Goal: Task Accomplishment & Management: Use online tool/utility

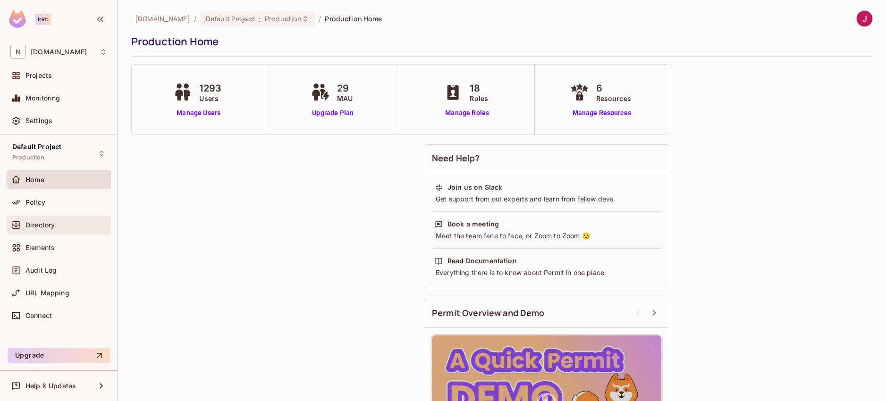
click at [42, 221] on span "Directory" at bounding box center [39, 225] width 29 height 8
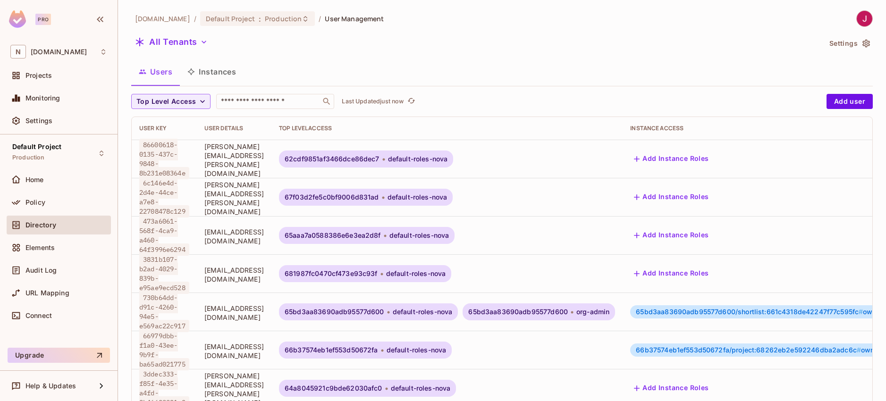
click at [218, 75] on button "Instances" at bounding box center [212, 72] width 64 height 24
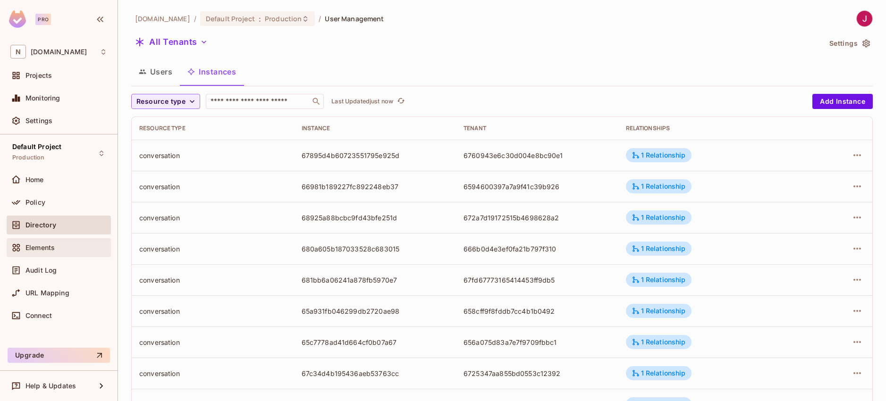
click at [52, 246] on span "Elements" at bounding box center [39, 248] width 29 height 8
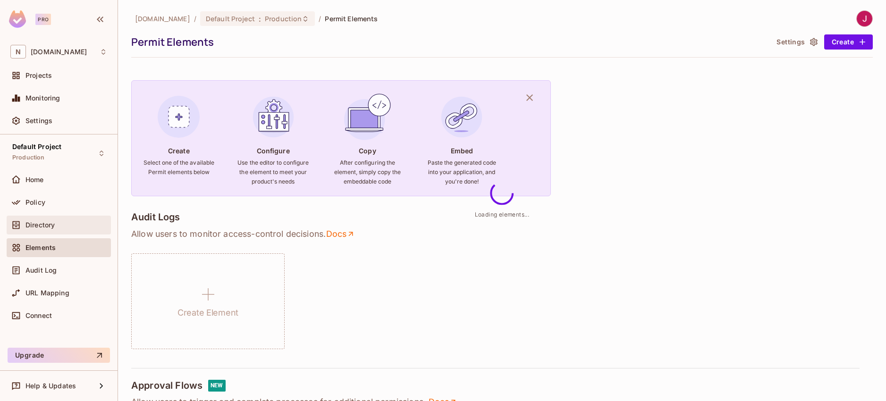
click at [60, 221] on div "Directory" at bounding box center [66, 225] width 82 height 8
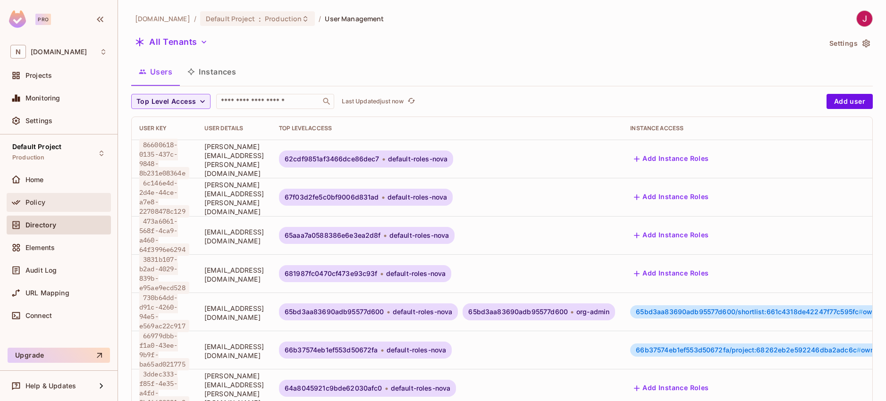
click at [33, 203] on span "Policy" at bounding box center [35, 203] width 20 height 8
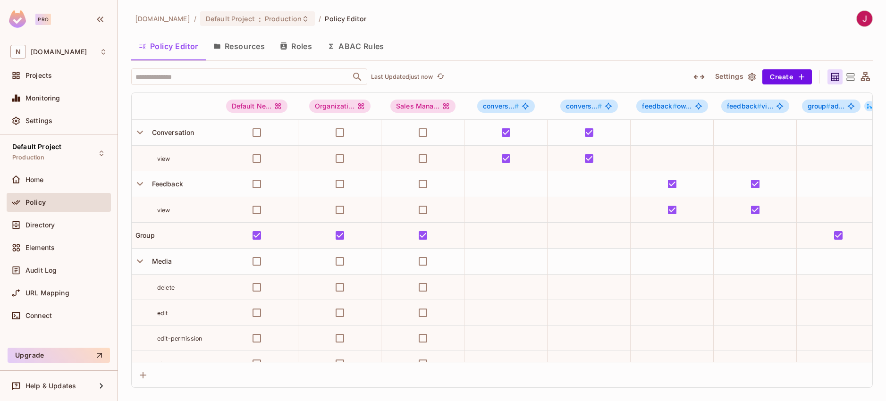
click at [253, 48] on button "Resources" at bounding box center [239, 46] width 67 height 24
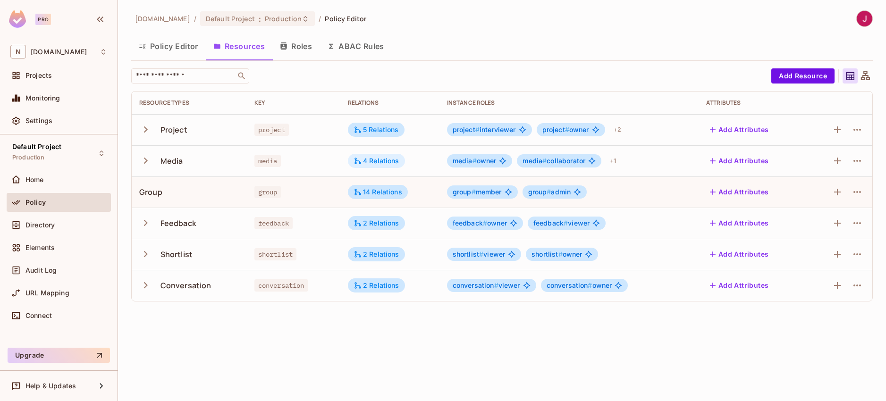
click at [374, 161] on div "4 Relations" at bounding box center [377, 161] width 46 height 8
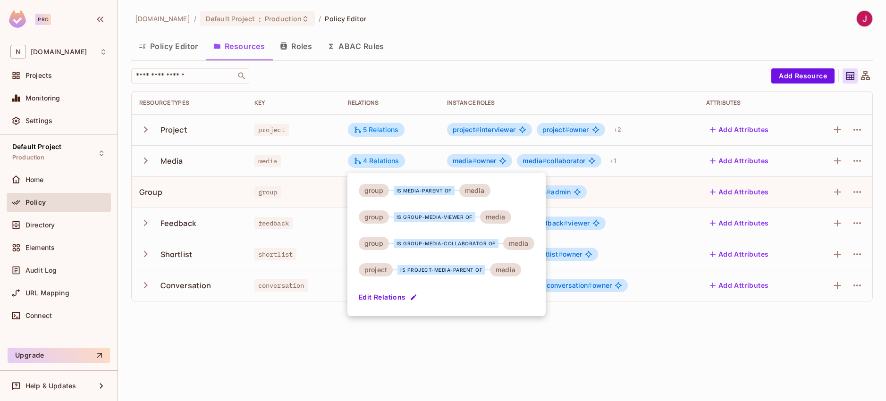
click at [549, 73] on div at bounding box center [443, 200] width 886 height 401
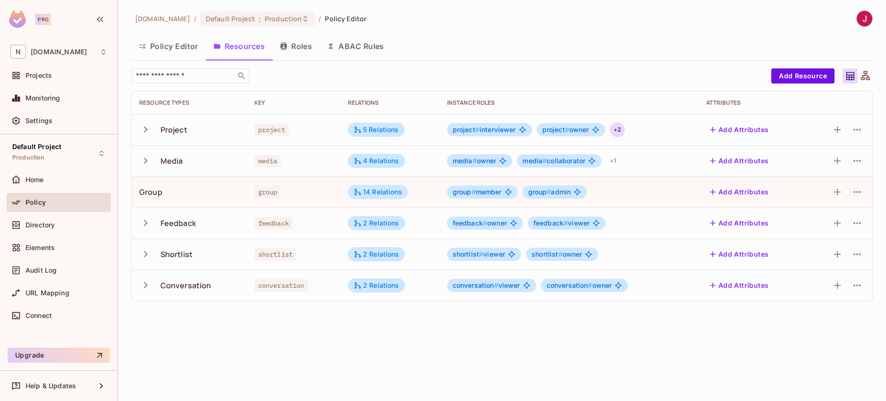
click at [619, 132] on div "+ 2" at bounding box center [617, 129] width 15 height 15
click at [635, 74] on div at bounding box center [443, 200] width 886 height 401
click at [858, 131] on icon "button" at bounding box center [857, 129] width 11 height 11
click at [811, 165] on div "Edit Resource" at bounding box center [816, 166] width 44 height 9
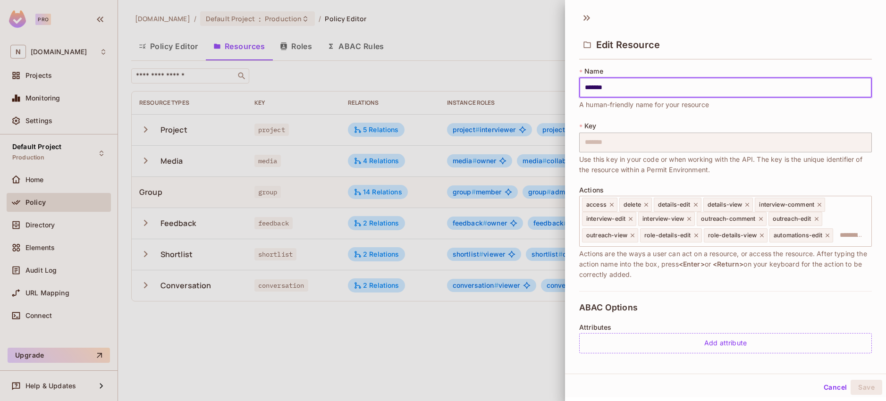
click at [473, 352] on div at bounding box center [443, 200] width 886 height 401
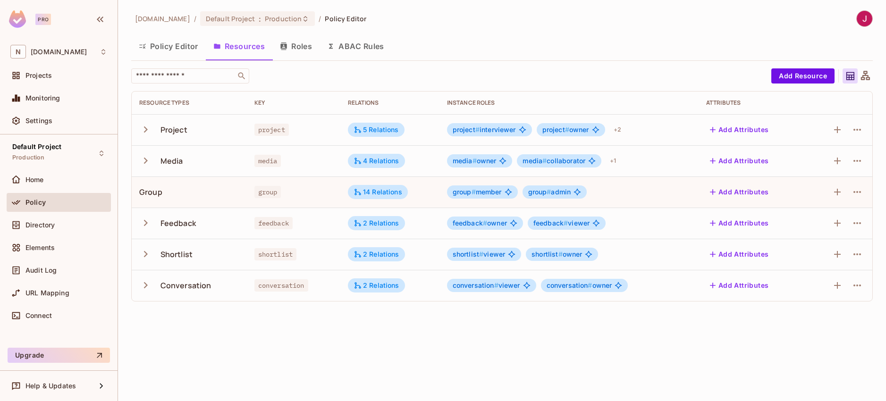
click at [146, 156] on icon "button" at bounding box center [145, 160] width 13 height 13
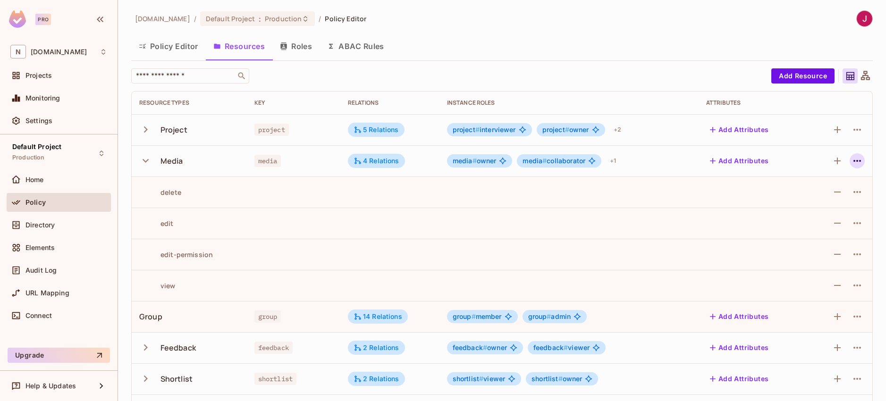
click at [854, 158] on icon "button" at bounding box center [857, 160] width 11 height 11
click at [798, 202] on div "Edit Resource" at bounding box center [809, 198] width 44 height 9
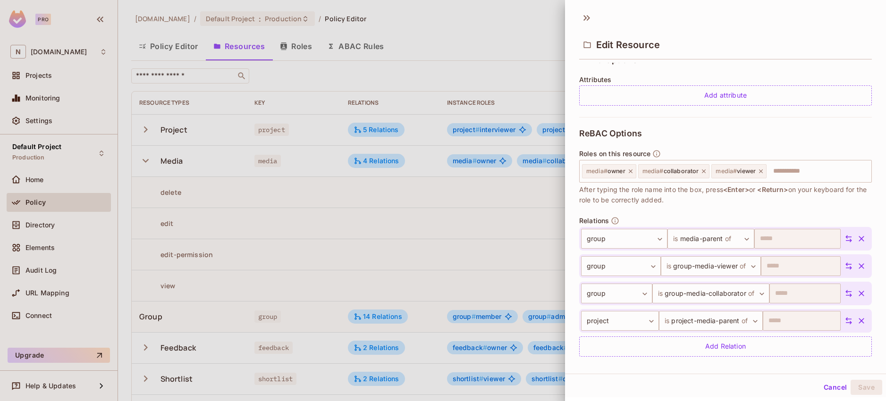
scroll to position [218, 0]
click at [587, 19] on icon at bounding box center [586, 17] width 15 height 15
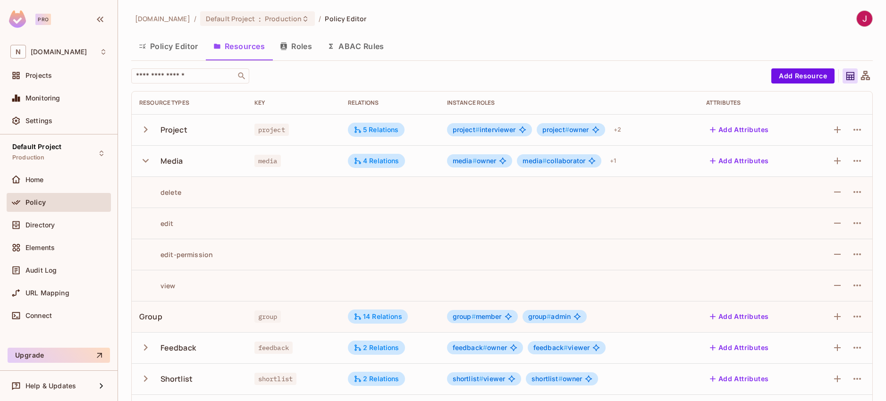
click at [148, 128] on icon "button" at bounding box center [145, 129] width 13 height 13
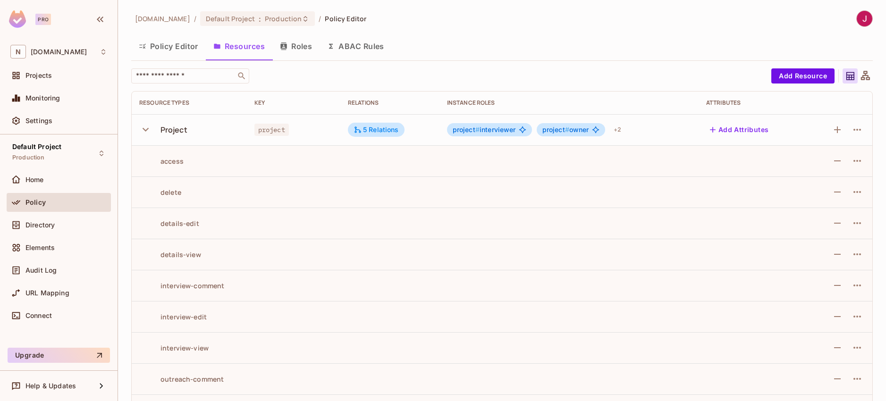
click at [147, 129] on icon "button" at bounding box center [146, 130] width 6 height 4
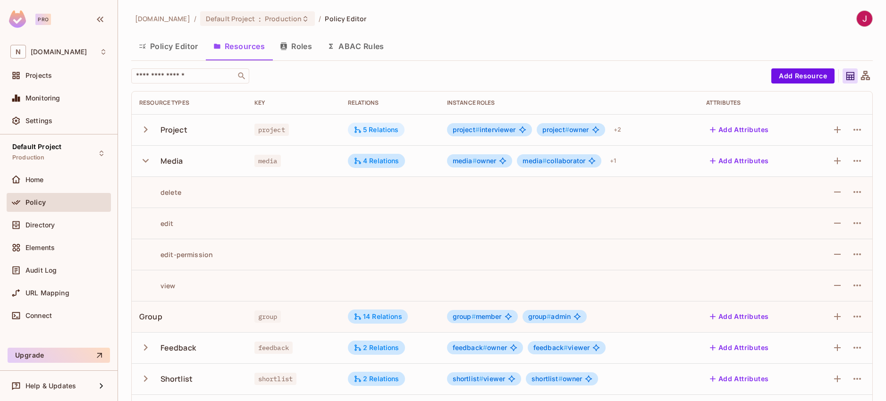
click at [368, 132] on div "5 Relations" at bounding box center [376, 130] width 45 height 8
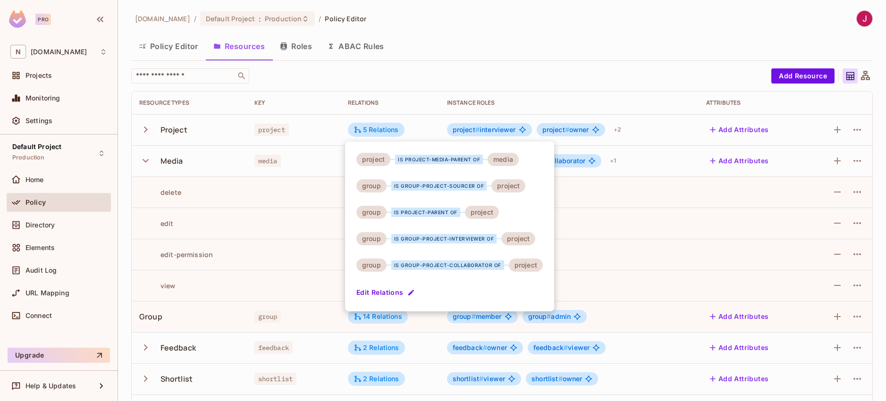
click at [258, 189] on div at bounding box center [443, 200] width 886 height 401
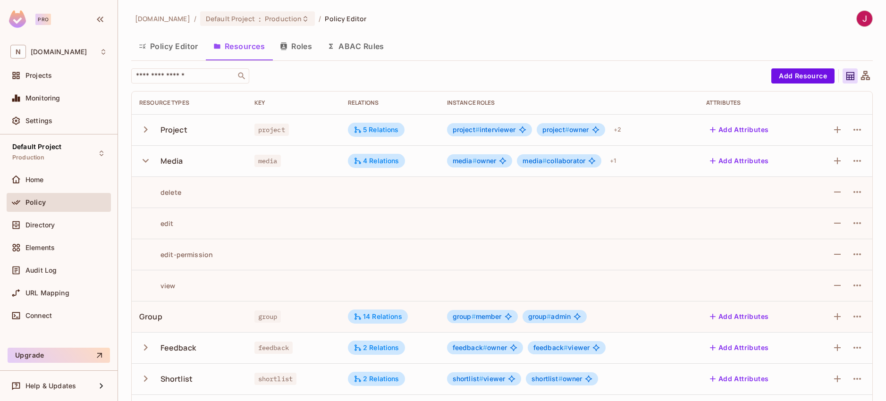
click at [145, 163] on icon "button" at bounding box center [145, 160] width 13 height 13
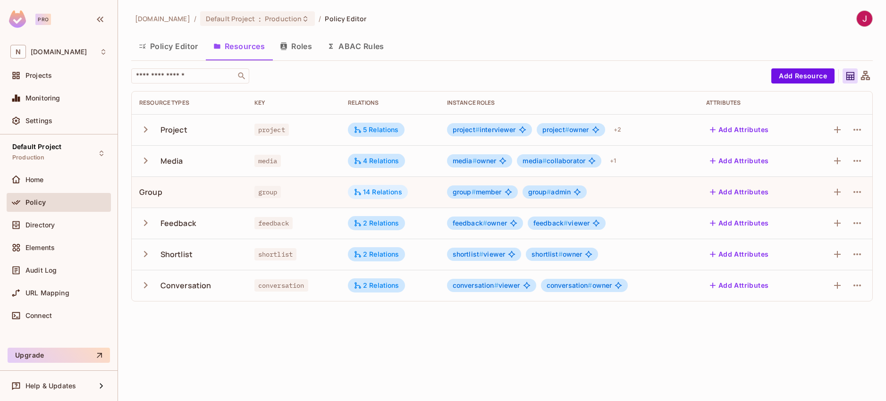
click at [376, 194] on div "14 Relations" at bounding box center [378, 192] width 49 height 8
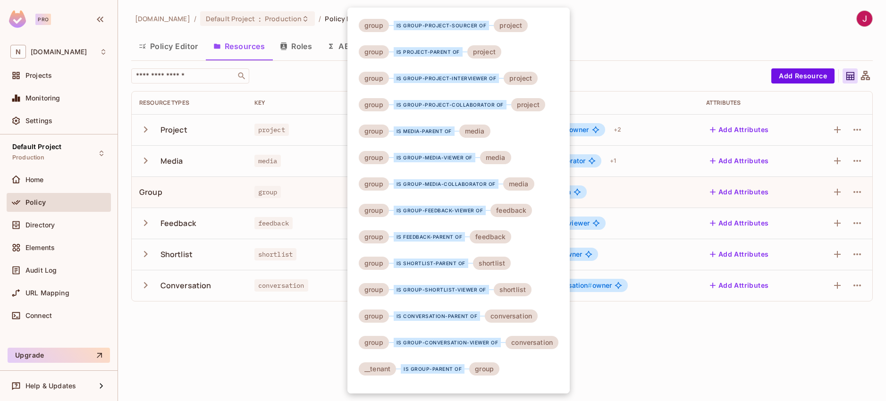
click at [305, 326] on div at bounding box center [443, 200] width 886 height 401
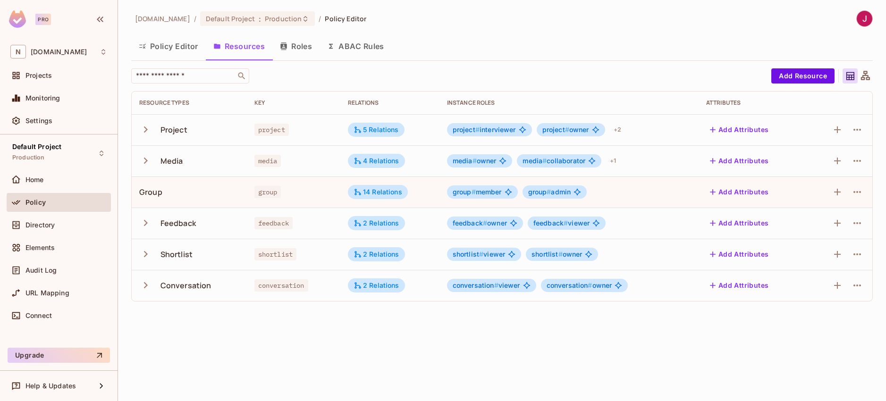
click at [167, 48] on button "Policy Editor" at bounding box center [168, 46] width 75 height 24
